Goal: Book appointment/travel/reservation

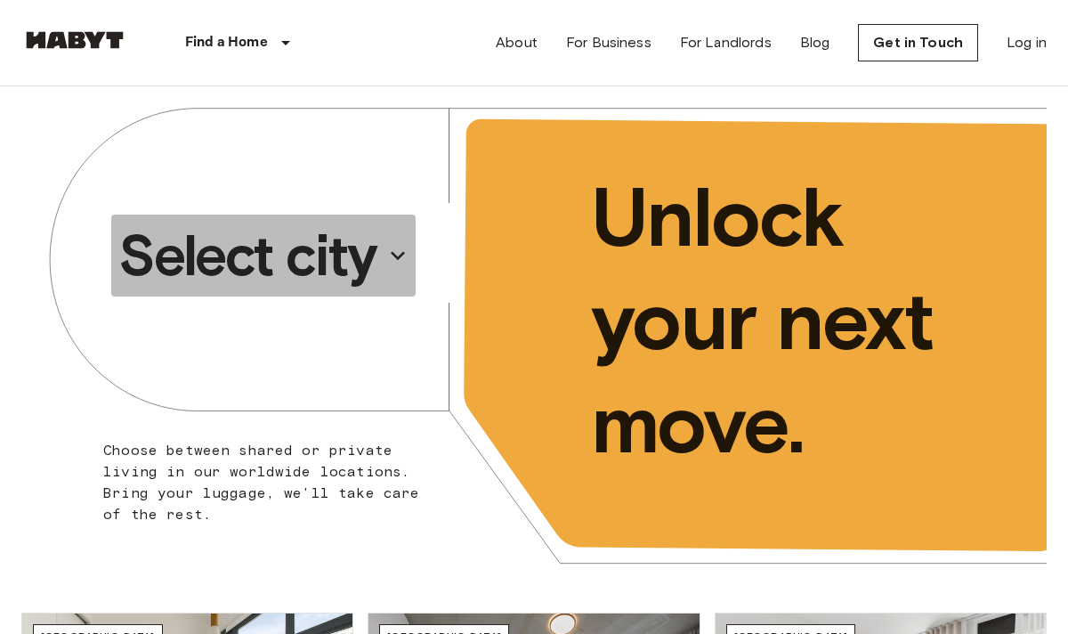
click at [335, 250] on p "Select city" at bounding box center [247, 255] width 258 height 71
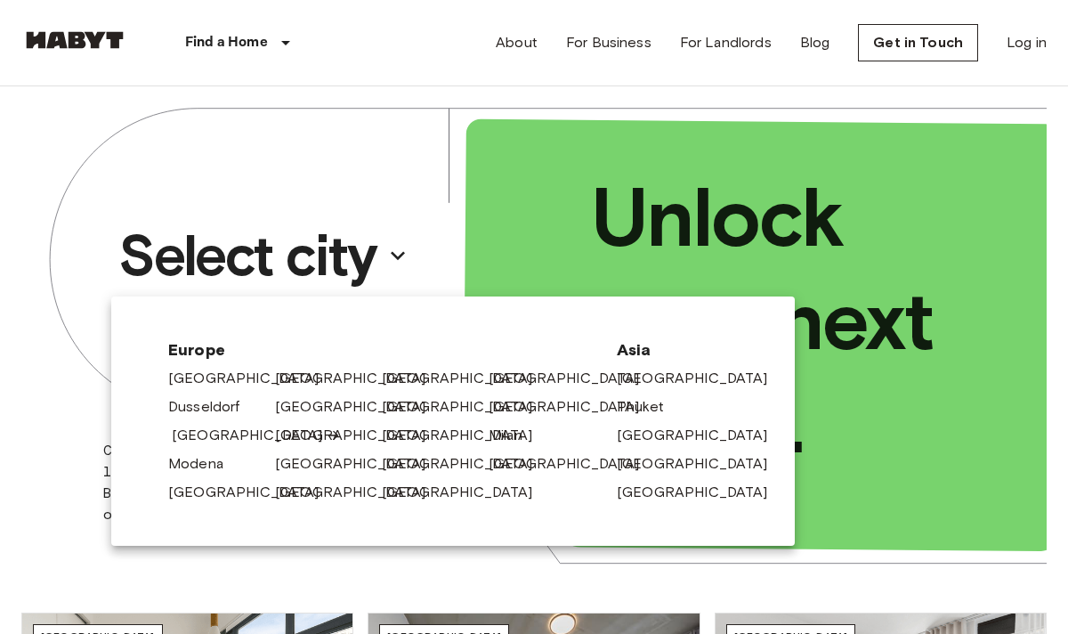
click at [197, 438] on link "[GEOGRAPHIC_DATA]" at bounding box center [256, 435] width 169 height 21
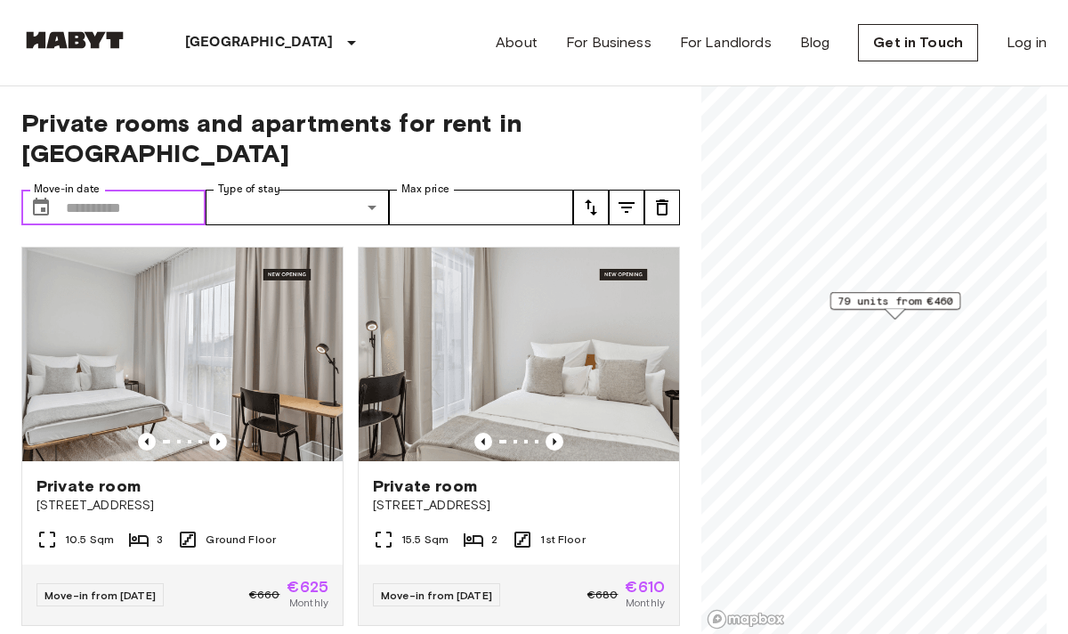
click at [166, 190] on input "Move-in date" at bounding box center [136, 208] width 140 height 36
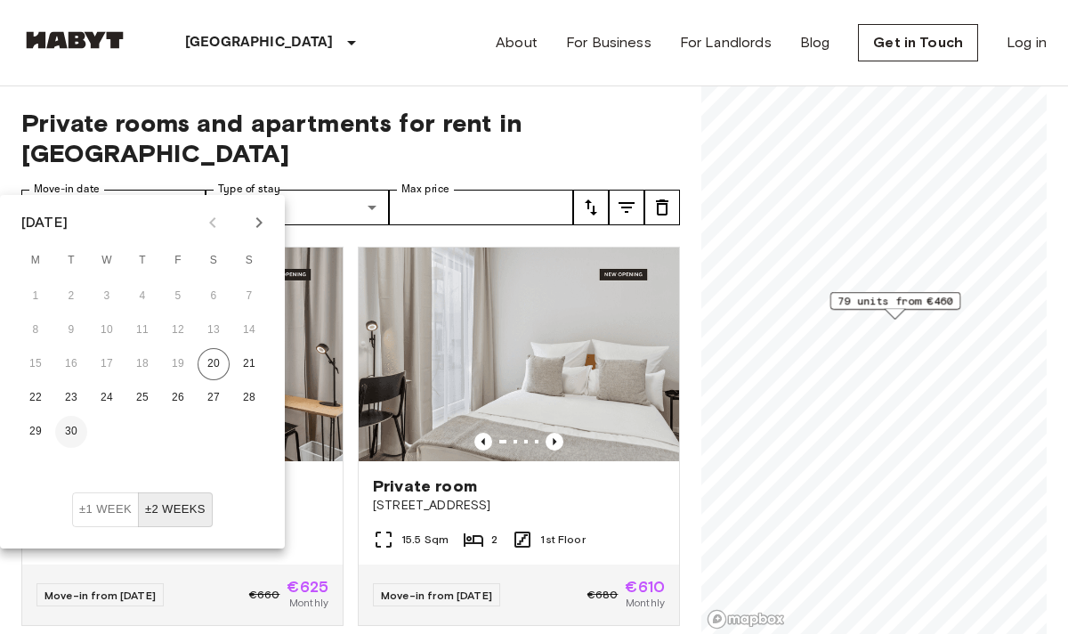
click at [85, 430] on button "30" at bounding box center [71, 432] width 32 height 32
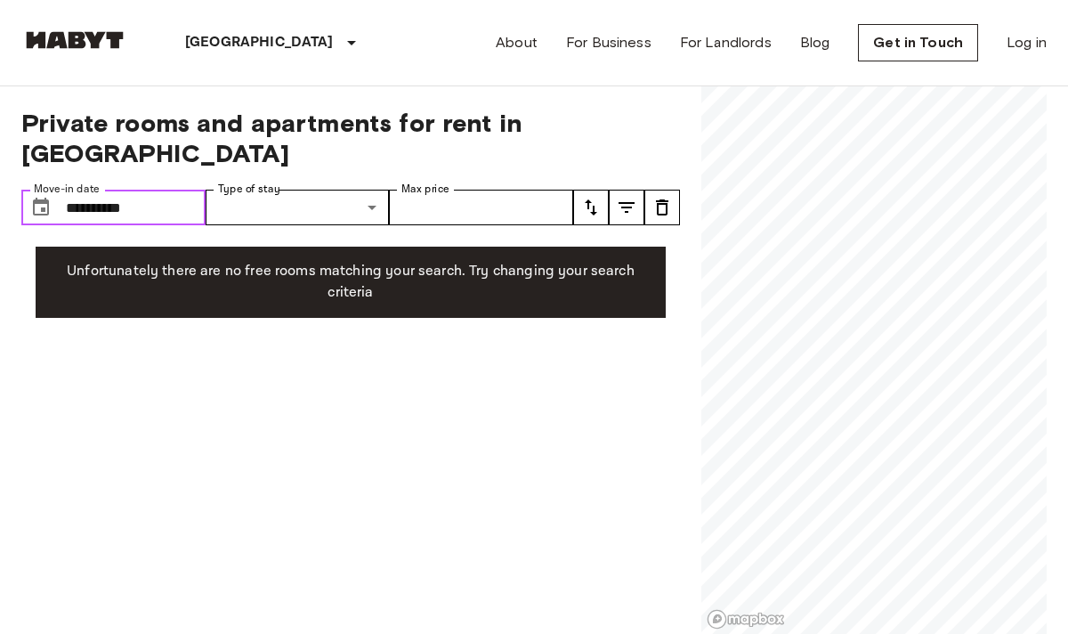
click at [192, 190] on input "**********" at bounding box center [136, 208] width 140 height 36
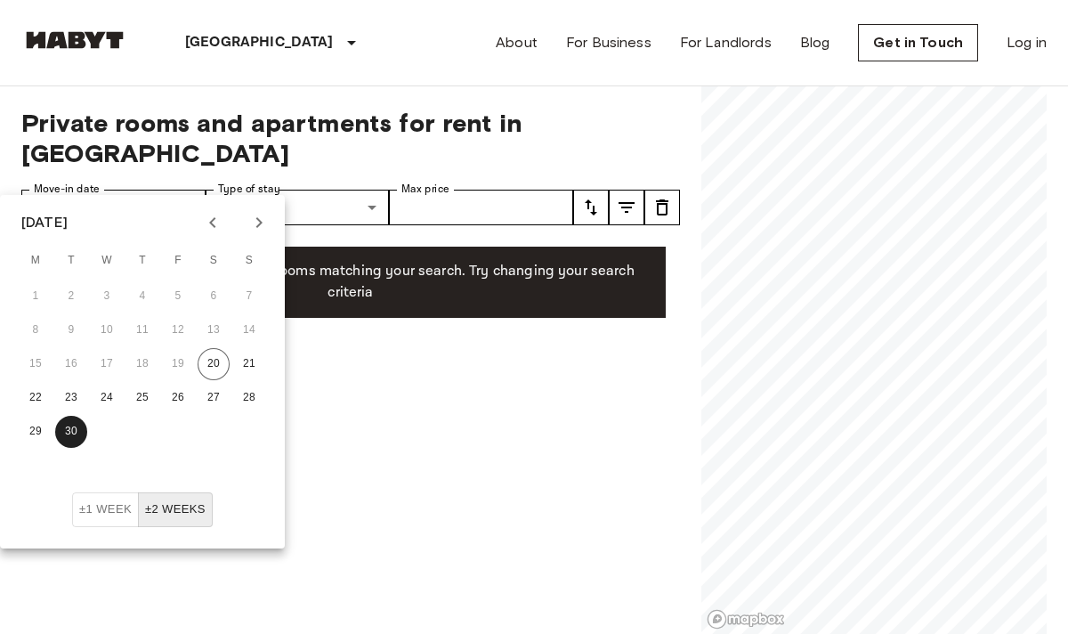
click at [254, 214] on icon "Next month" at bounding box center [258, 222] width 21 height 21
click at [245, 333] on button "12" at bounding box center [249, 330] width 32 height 32
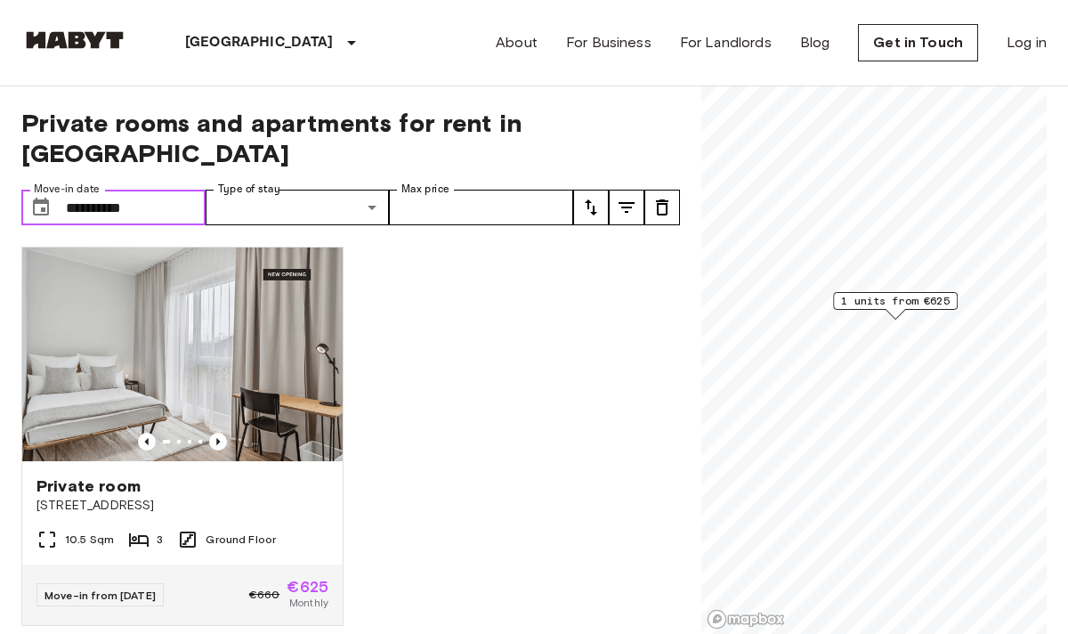
click at [166, 190] on input "**********" at bounding box center [136, 208] width 140 height 36
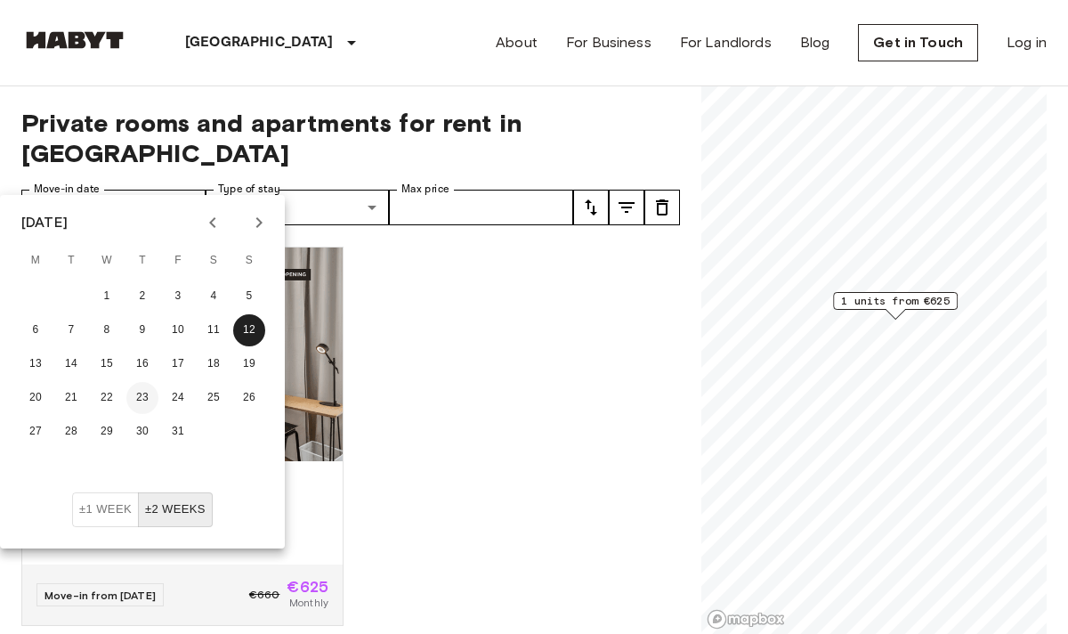
click at [146, 392] on button "23" at bounding box center [142, 398] width 32 height 32
type input "**********"
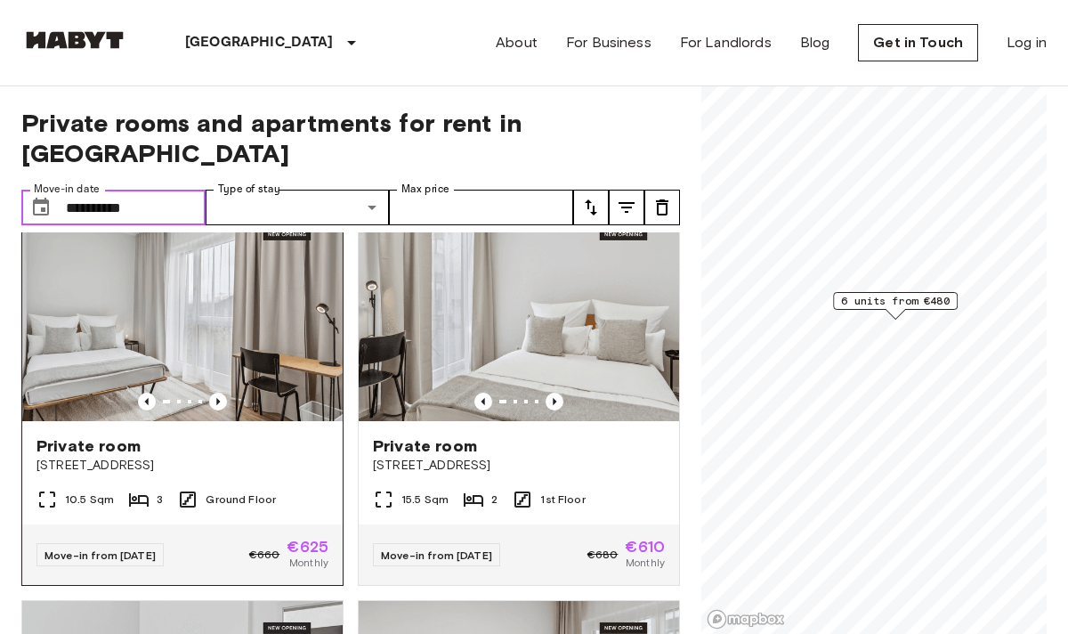
scroll to position [35, 0]
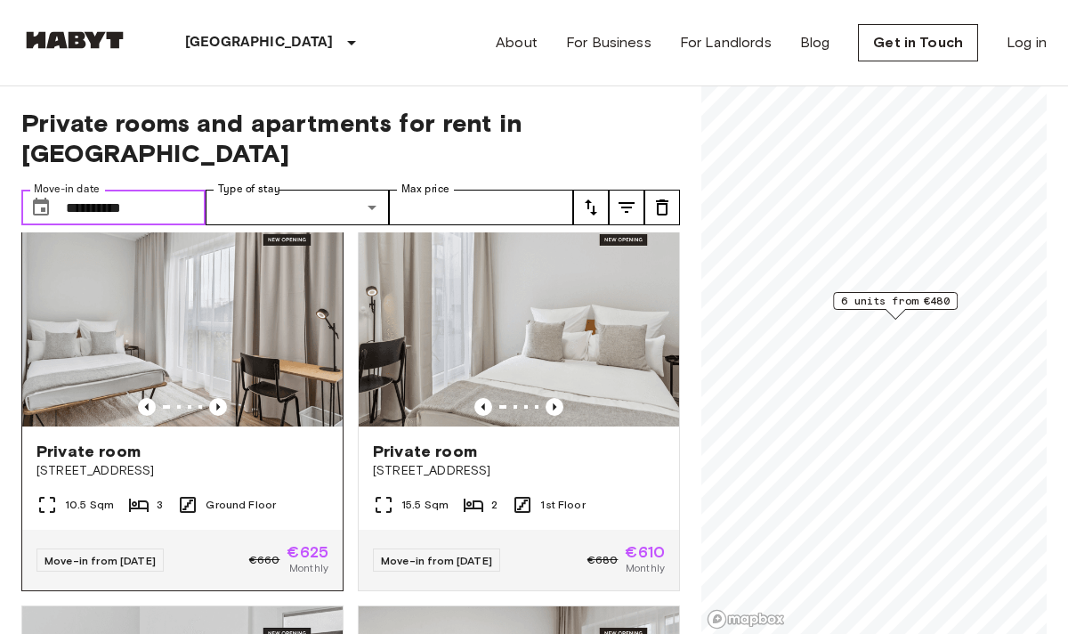
click at [244, 341] on img at bounding box center [182, 320] width 320 height 214
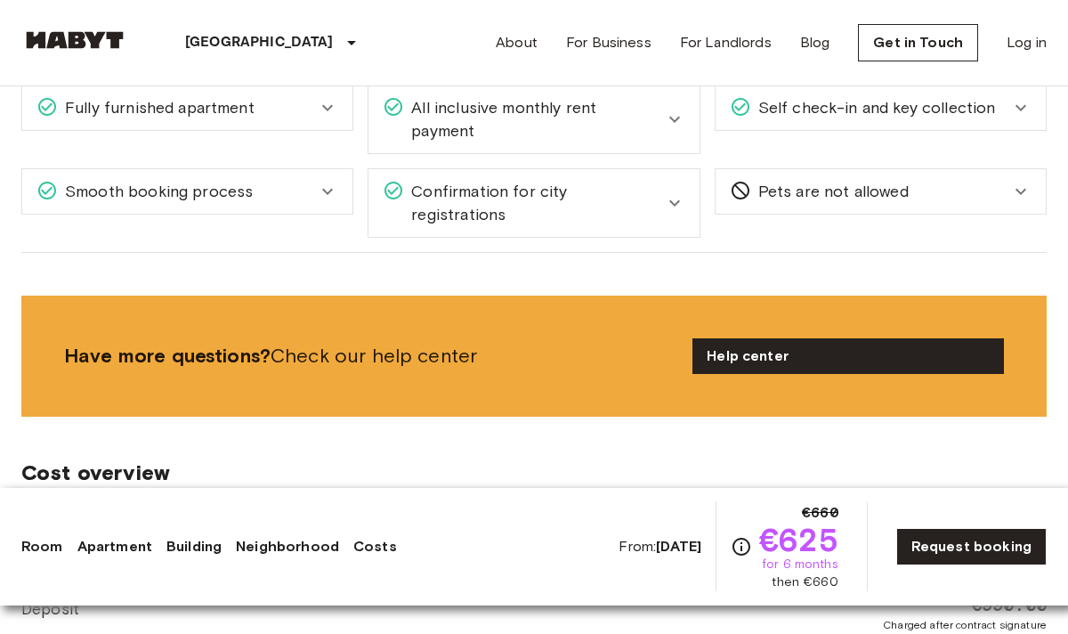
scroll to position [2390, 0]
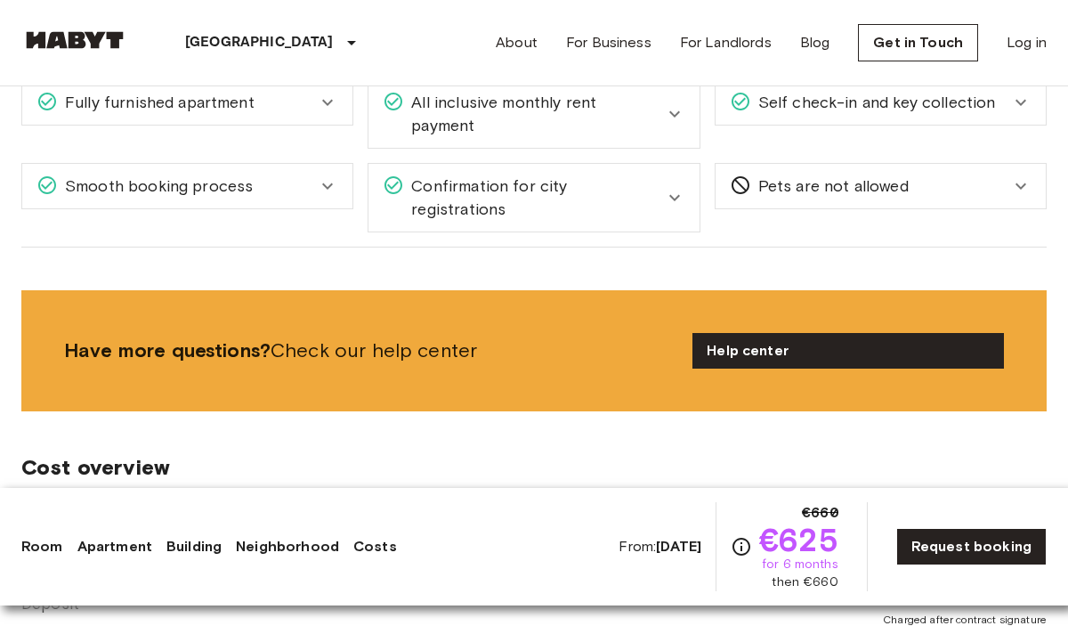
click at [683, 187] on icon at bounding box center [674, 197] width 21 height 21
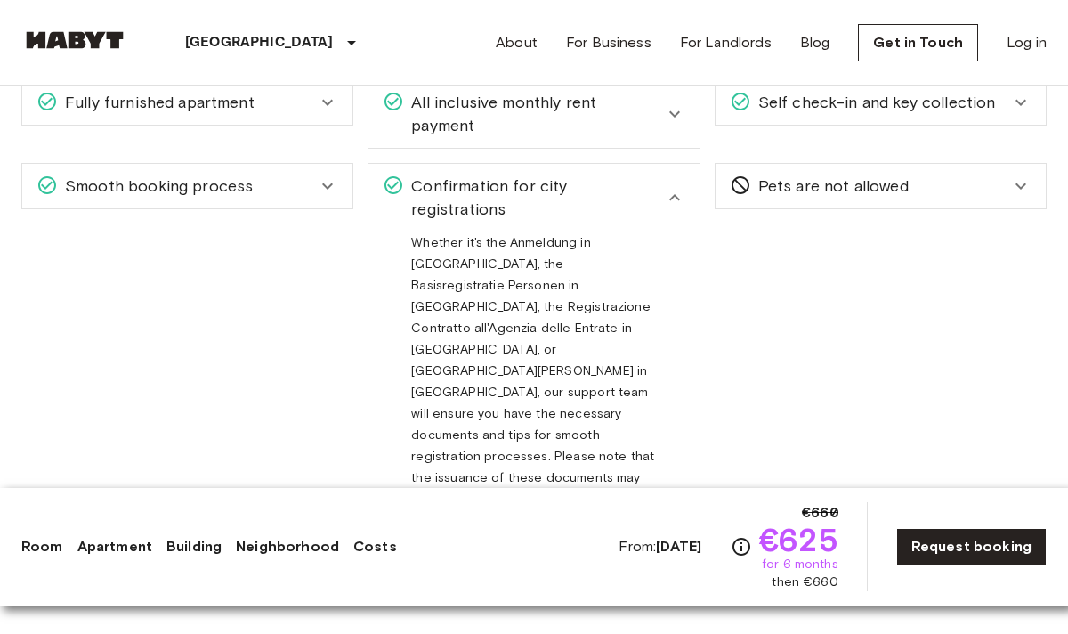
click at [681, 187] on icon at bounding box center [674, 197] width 21 height 21
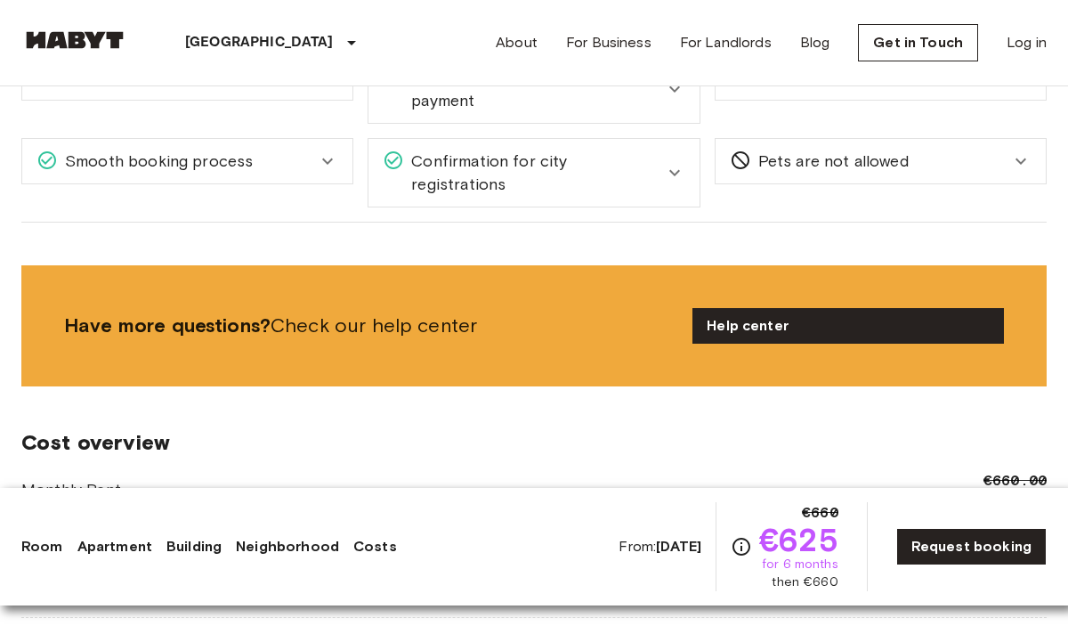
scroll to position [2417, 0]
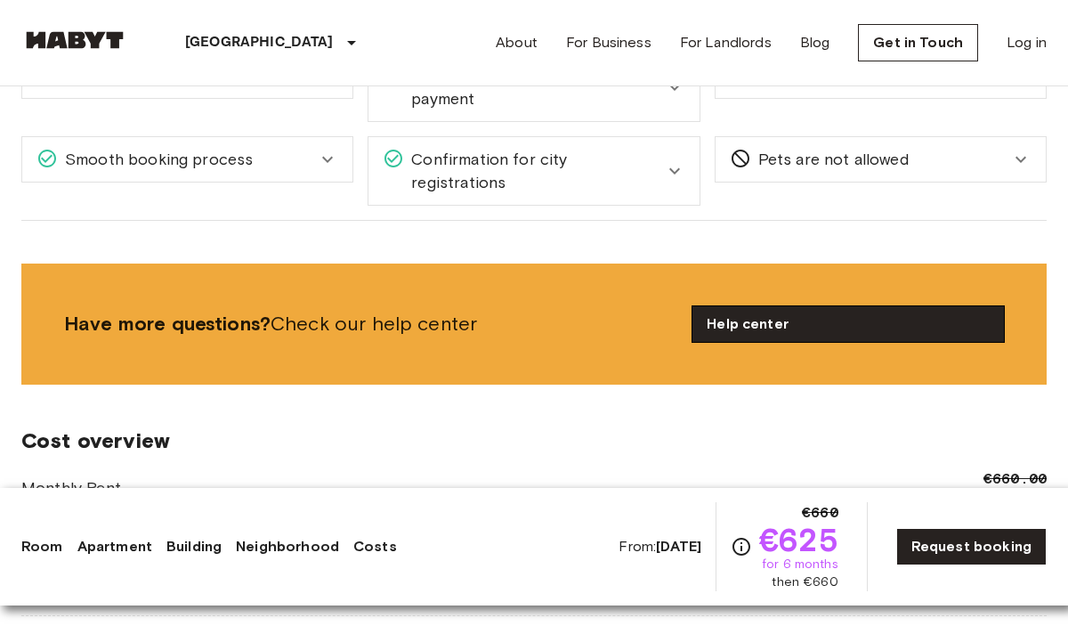
click at [729, 306] on link "Help center" at bounding box center [849, 324] width 312 height 36
